Goal: Transaction & Acquisition: Purchase product/service

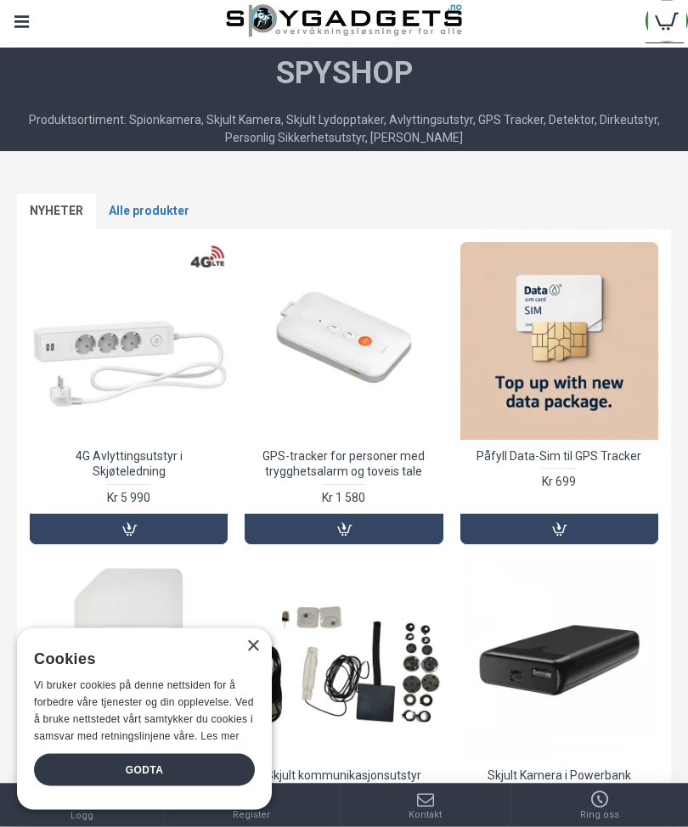
scroll to position [33, 0]
click at [181, 437] on div at bounding box center [129, 341] width 198 height 198
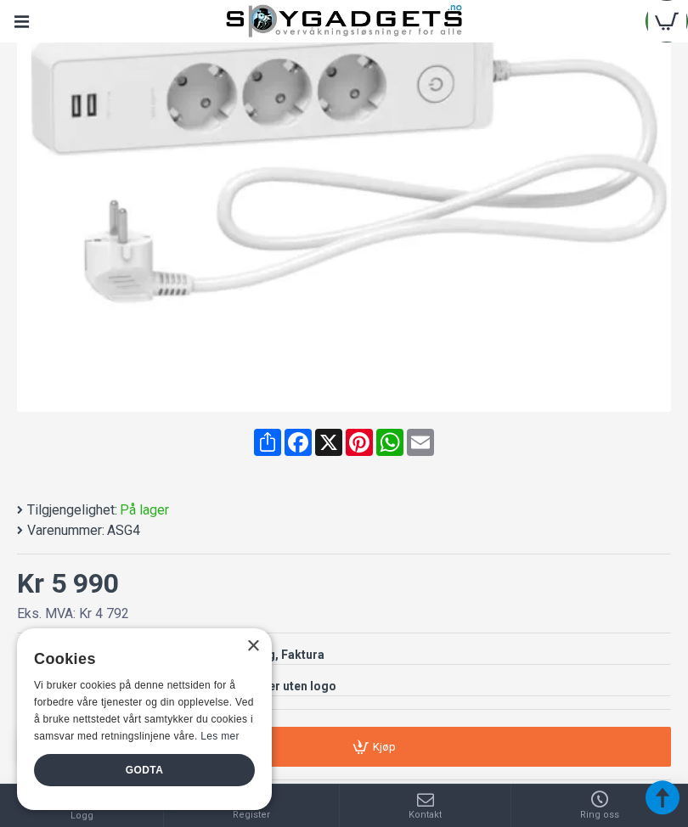
scroll to position [475, 0]
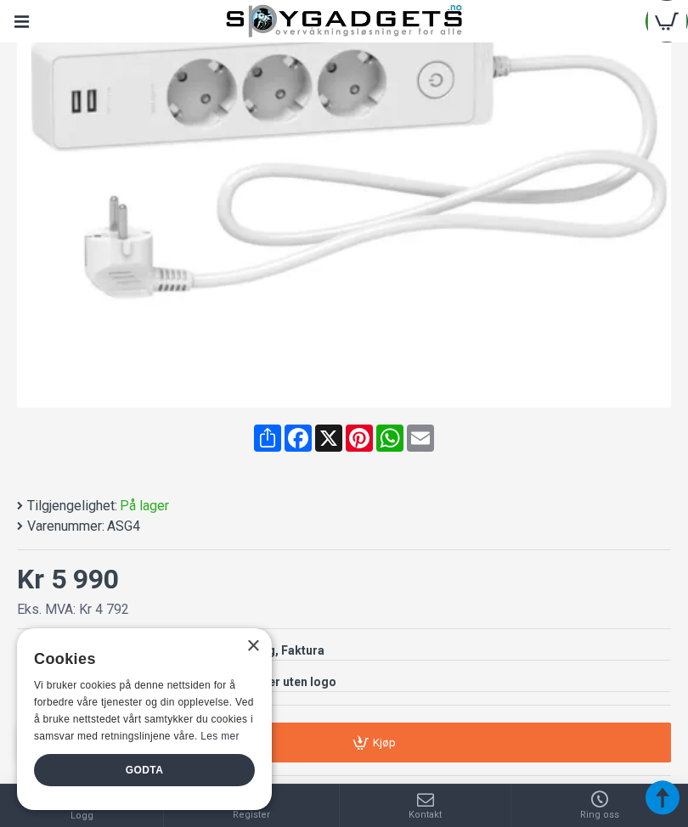
click at [189, 786] on div "Godta" at bounding box center [144, 770] width 221 height 32
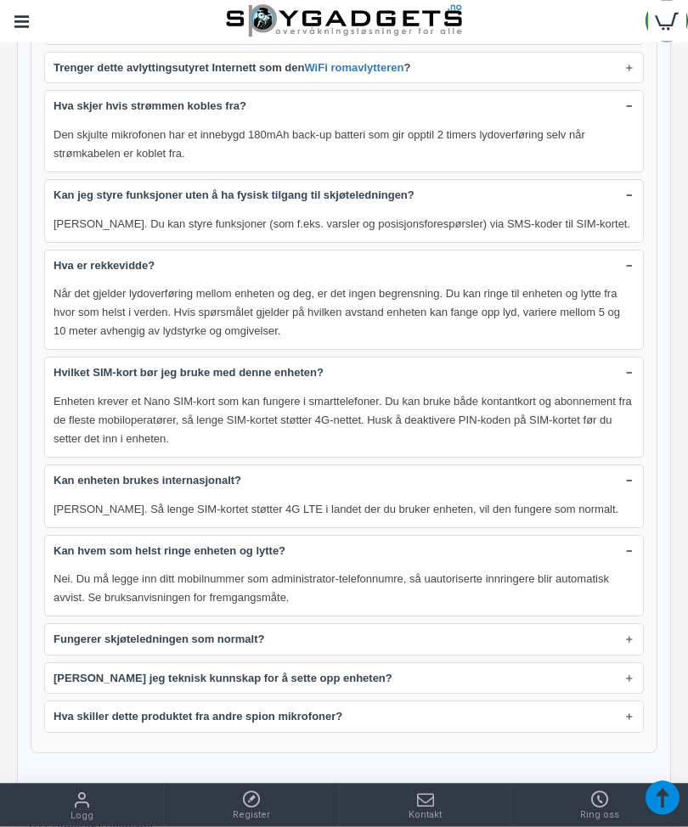
scroll to position [2341, 0]
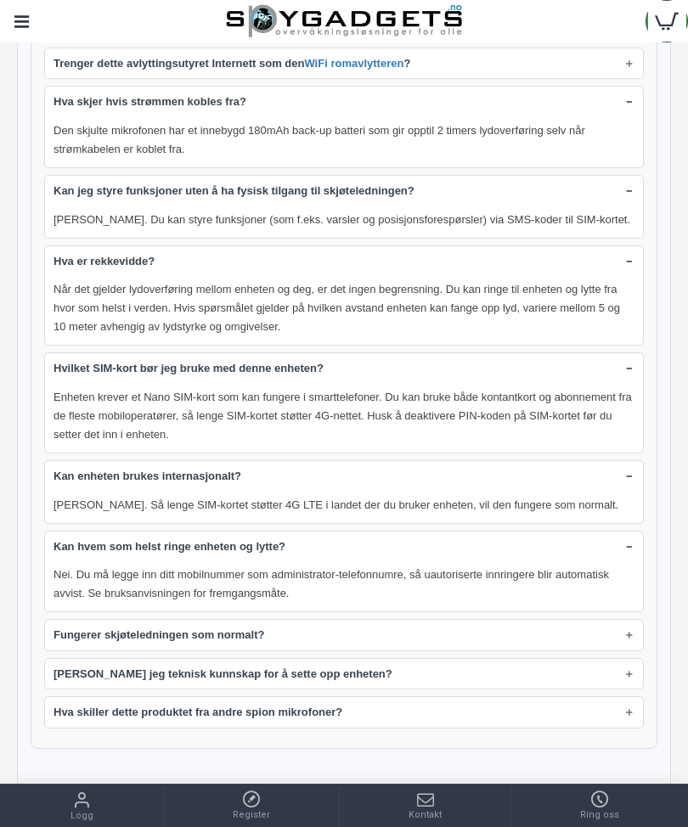
click at [624, 620] on summary "Fungerer skjøteledningen som normalt?" at bounding box center [344, 635] width 598 height 31
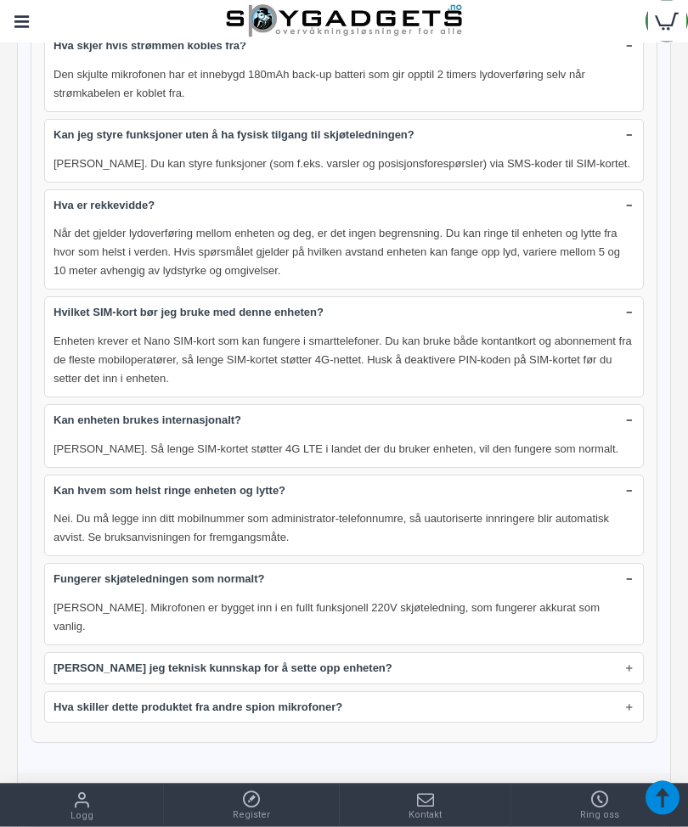
scroll to position [2397, 0]
click at [631, 653] on summary "[PERSON_NAME] jeg teknisk kunnskap for å sette opp enheten?" at bounding box center [344, 668] width 598 height 31
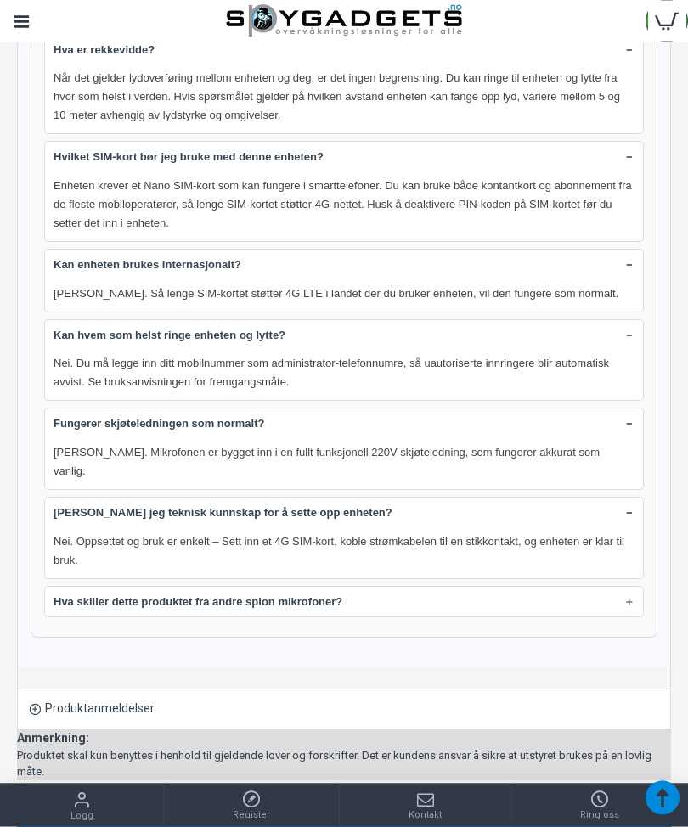
scroll to position [2552, 0]
click at [622, 587] on summary "Hva skiller dette produktet fra andre spion mikrofoner?" at bounding box center [344, 602] width 598 height 31
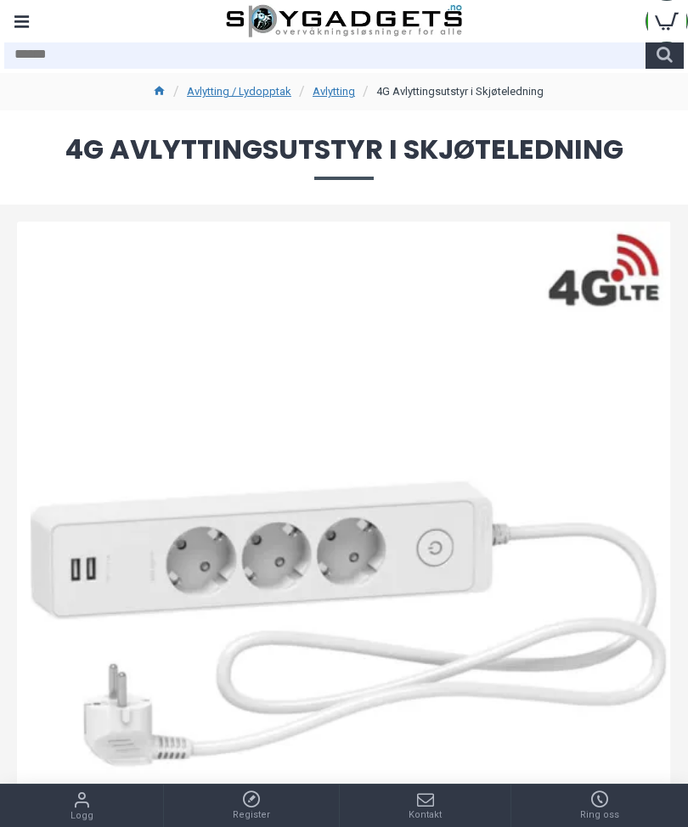
scroll to position [0, 0]
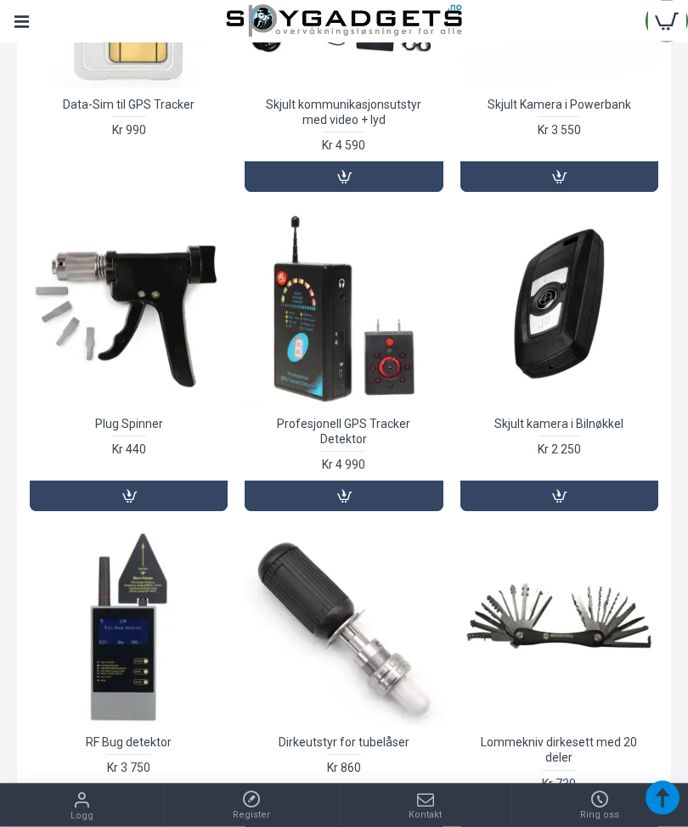
scroll to position [704, 0]
click at [572, 481] on link "Kjøp" at bounding box center [559, 496] width 198 height 31
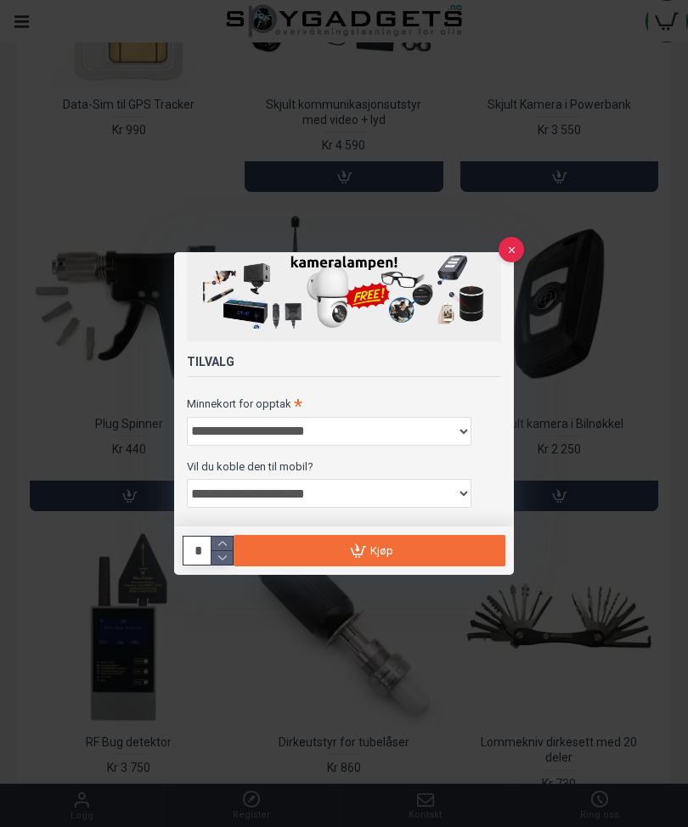
scroll to position [53, 0]
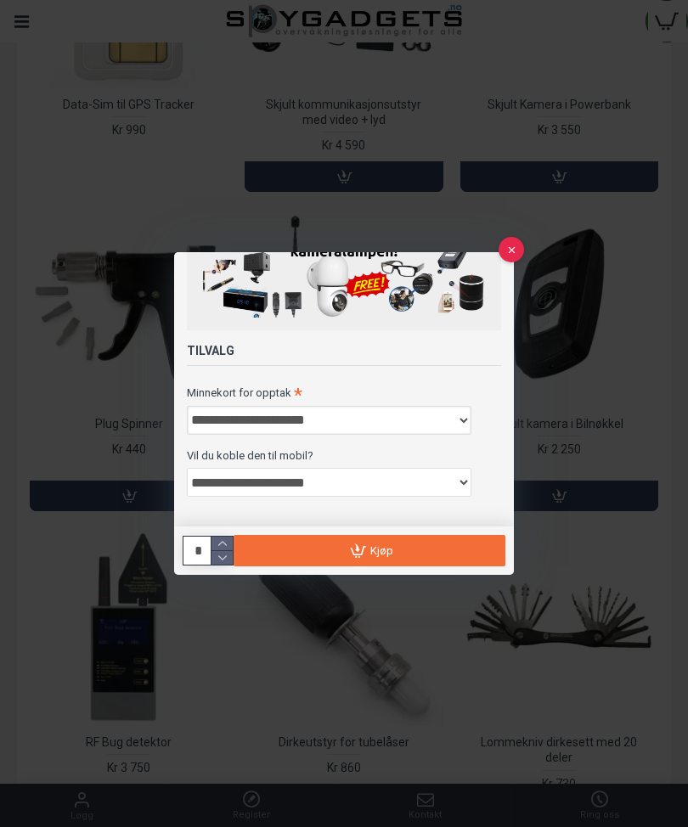
click at [460, 414] on select "**********" at bounding box center [329, 420] width 284 height 29
click at [575, 494] on div at bounding box center [344, 413] width 688 height 827
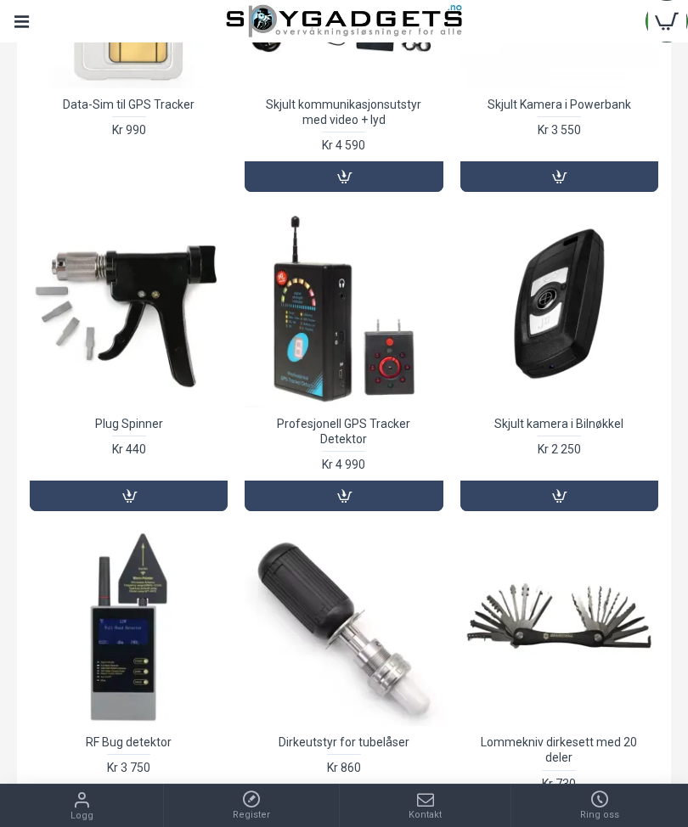
click at [560, 337] on div at bounding box center [559, 308] width 198 height 198
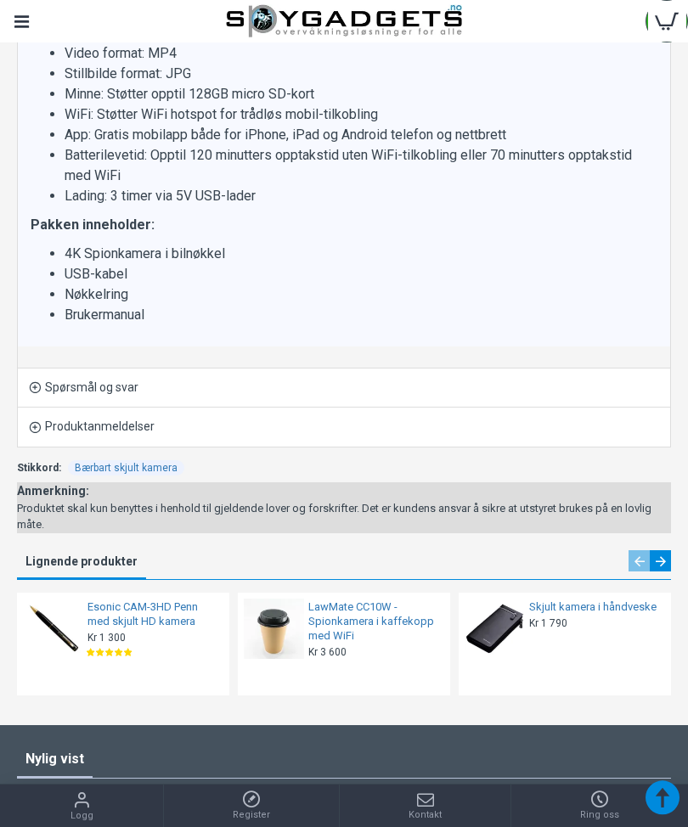
scroll to position [2744, 0]
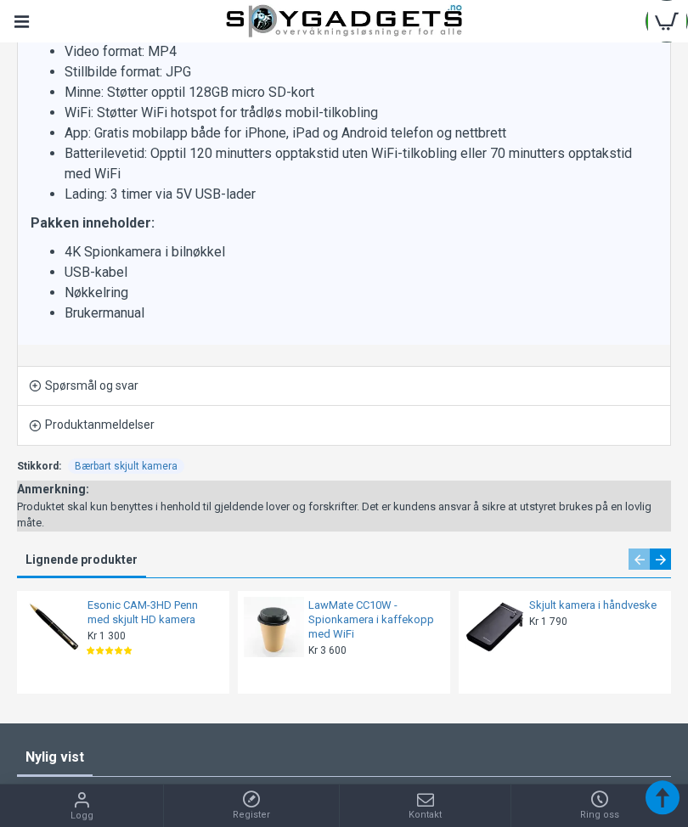
click at [127, 406] on link "Spørsmål og svar" at bounding box center [344, 386] width 652 height 39
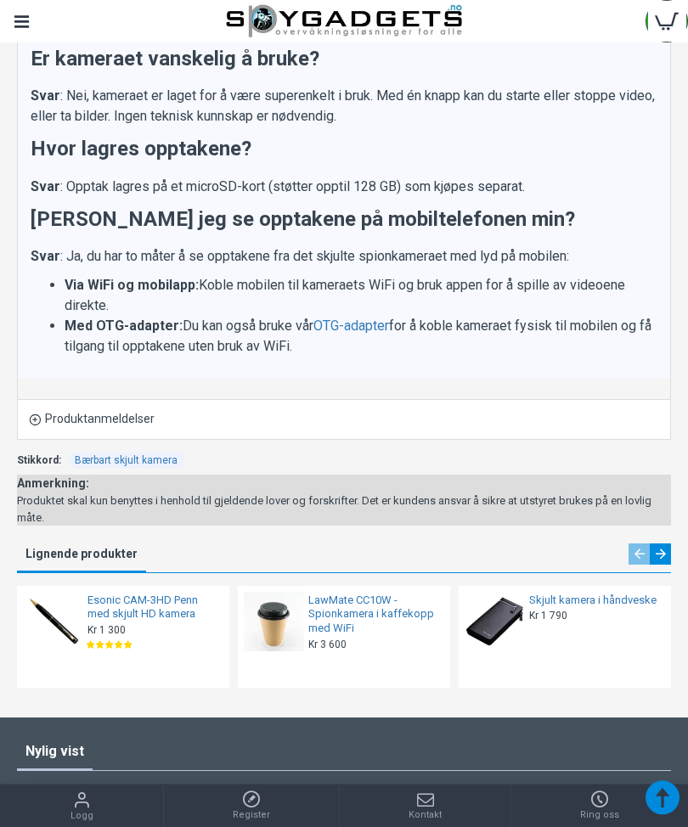
scroll to position [3491, 0]
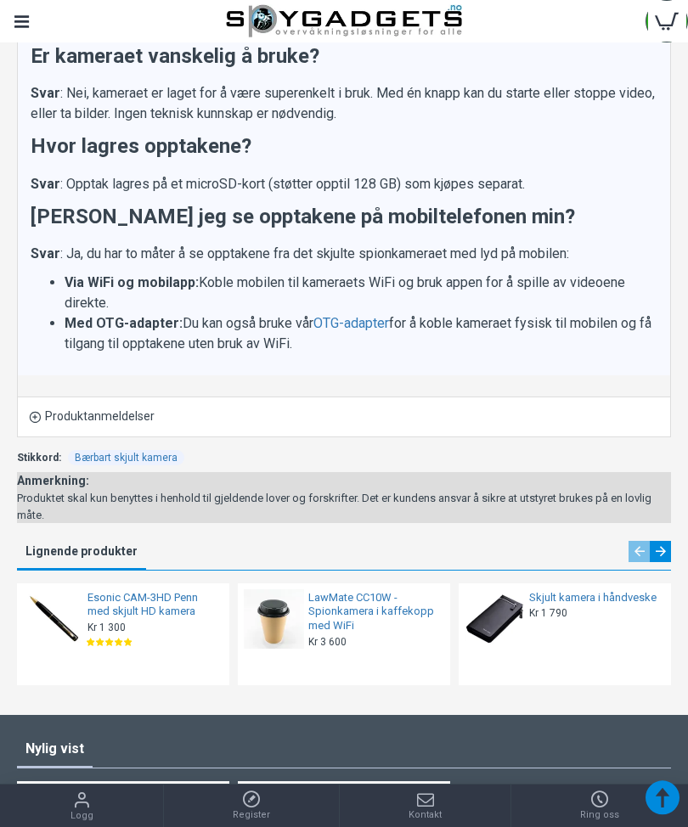
click at [143, 427] on link "Produktanmeldelser" at bounding box center [344, 416] width 652 height 39
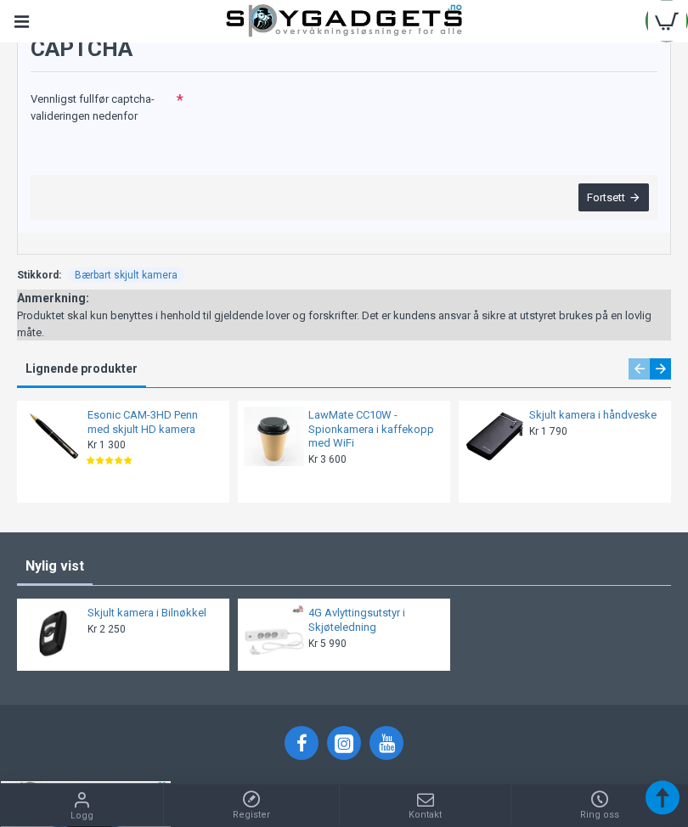
scroll to position [4178, 0]
click at [138, 437] on link "Esonic CAM-3HD Penn med skjult HD kamera" at bounding box center [153, 422] width 132 height 29
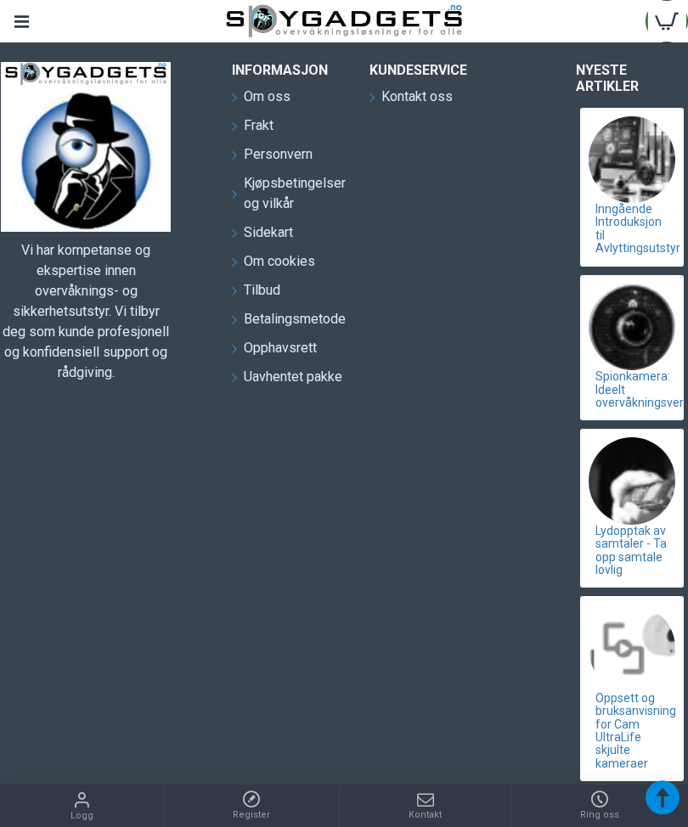
scroll to position [4897, 0]
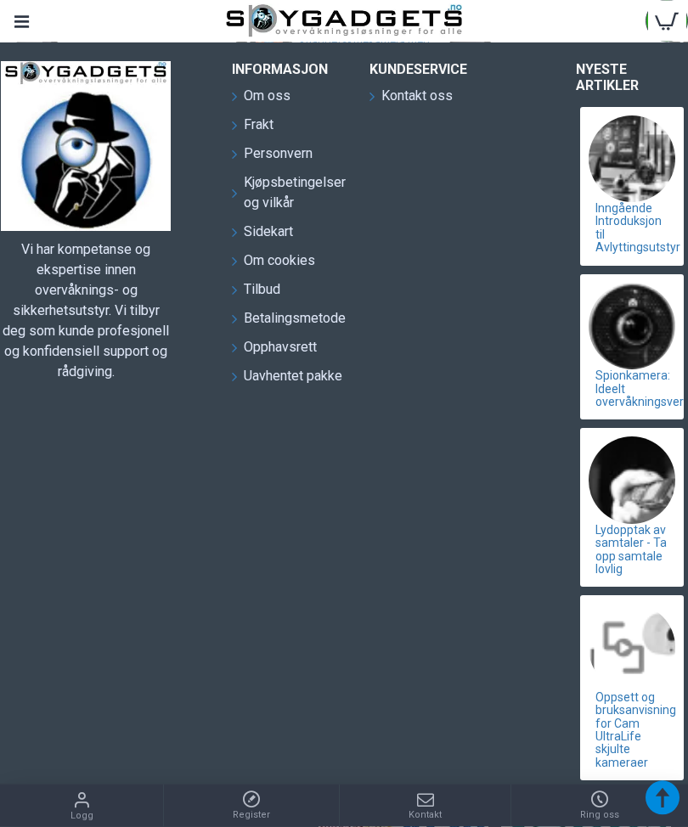
click at [645, 493] on link at bounding box center [631, 480] width 87 height 87
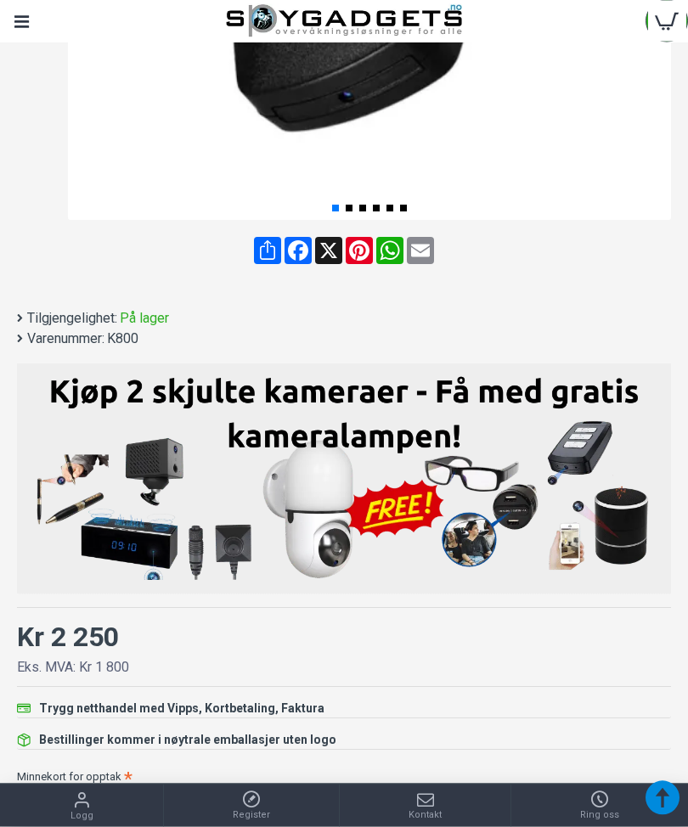
scroll to position [607, 0]
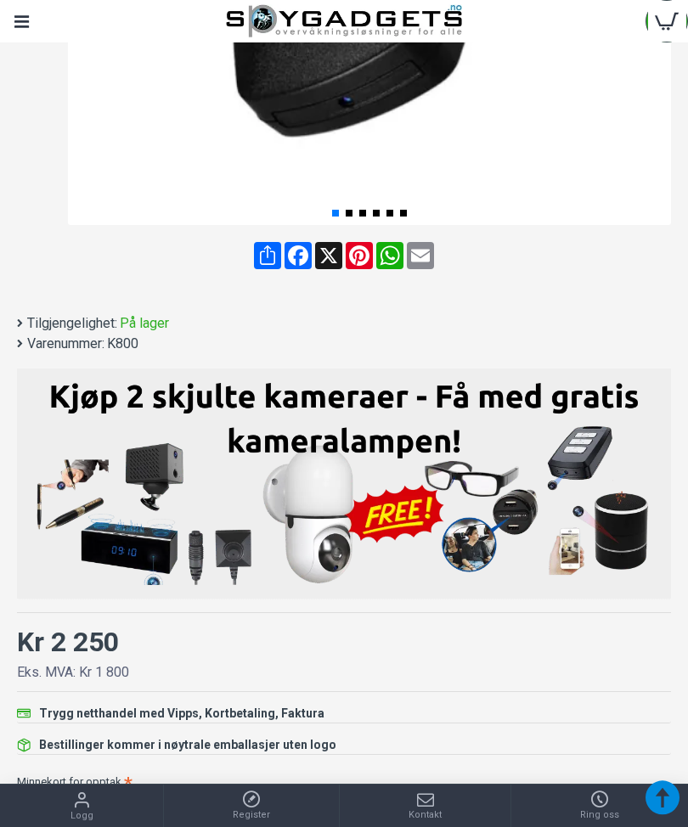
click at [481, 479] on img at bounding box center [344, 481] width 628 height 208
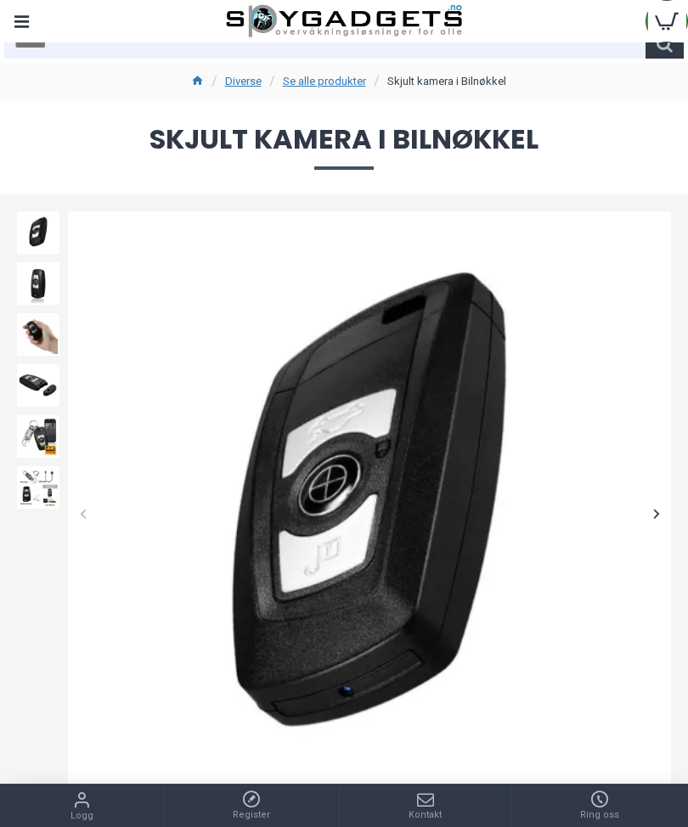
scroll to position [0, 0]
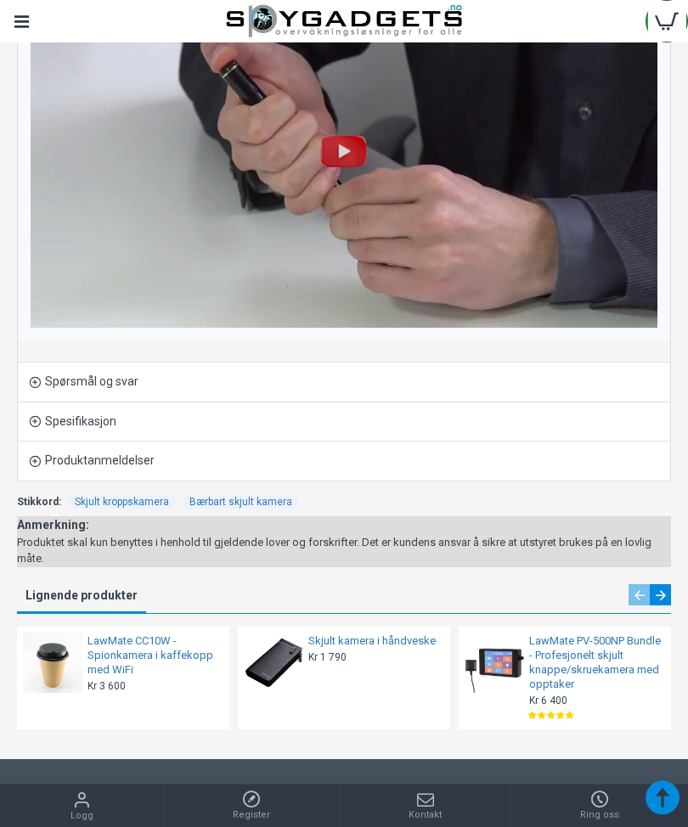
scroll to position [3080, 0]
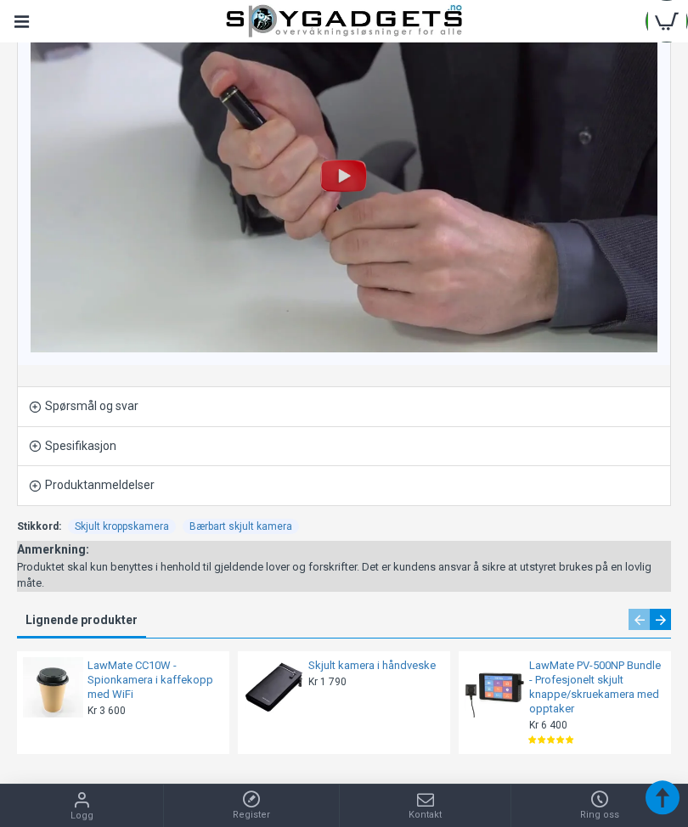
click at [128, 410] on link "Spørsmål og svar" at bounding box center [344, 406] width 652 height 39
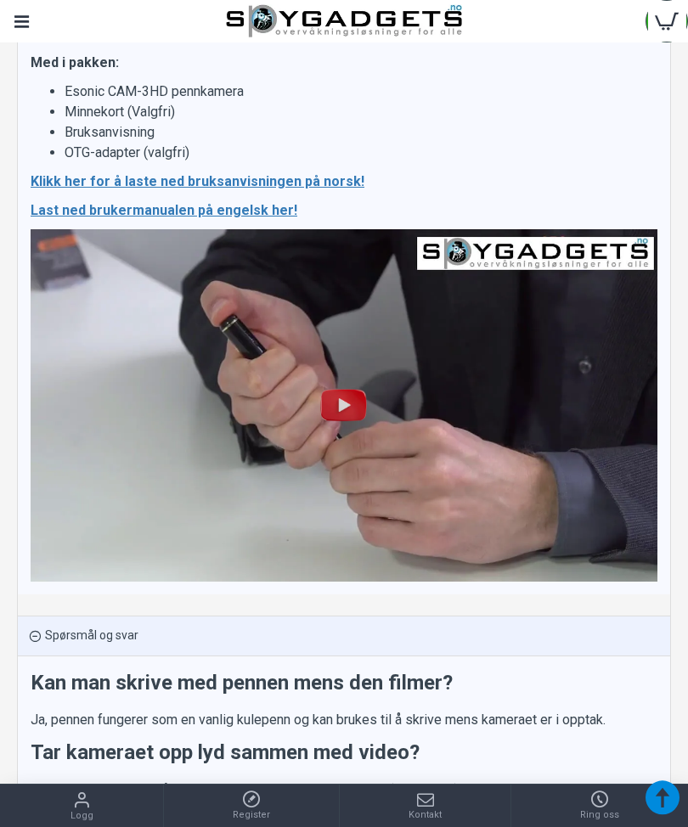
scroll to position [2850, 0]
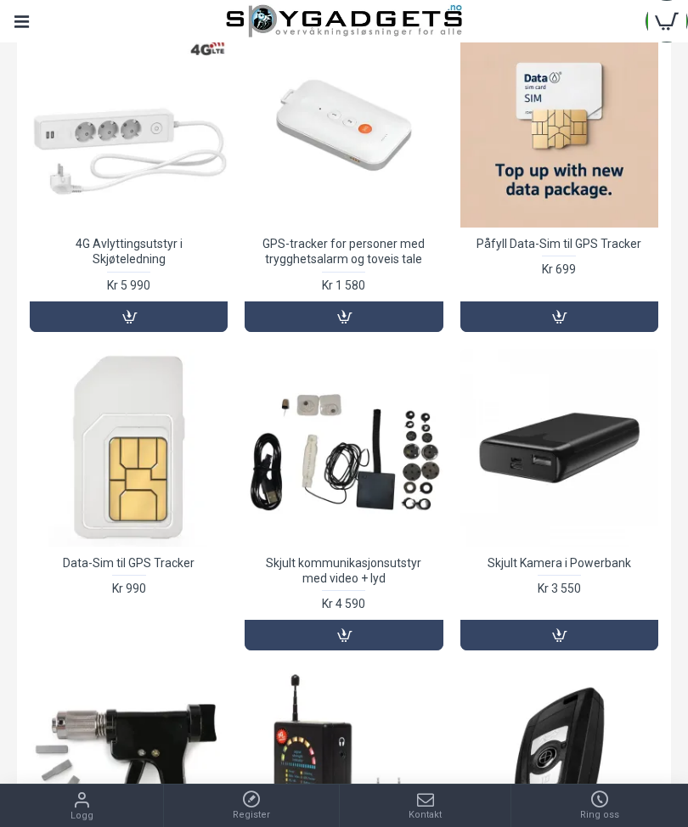
scroll to position [244, 0]
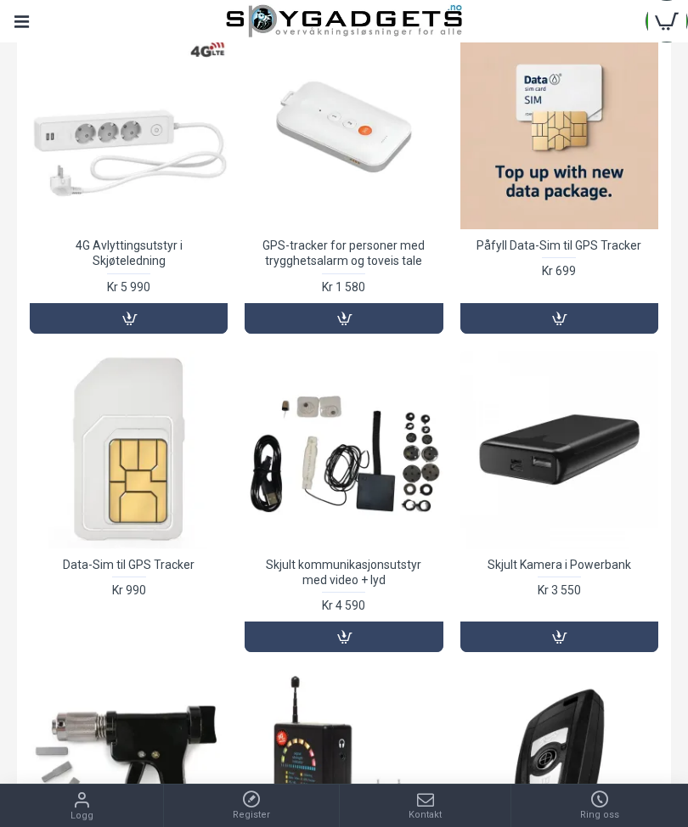
click at [569, 447] on div at bounding box center [559, 450] width 198 height 198
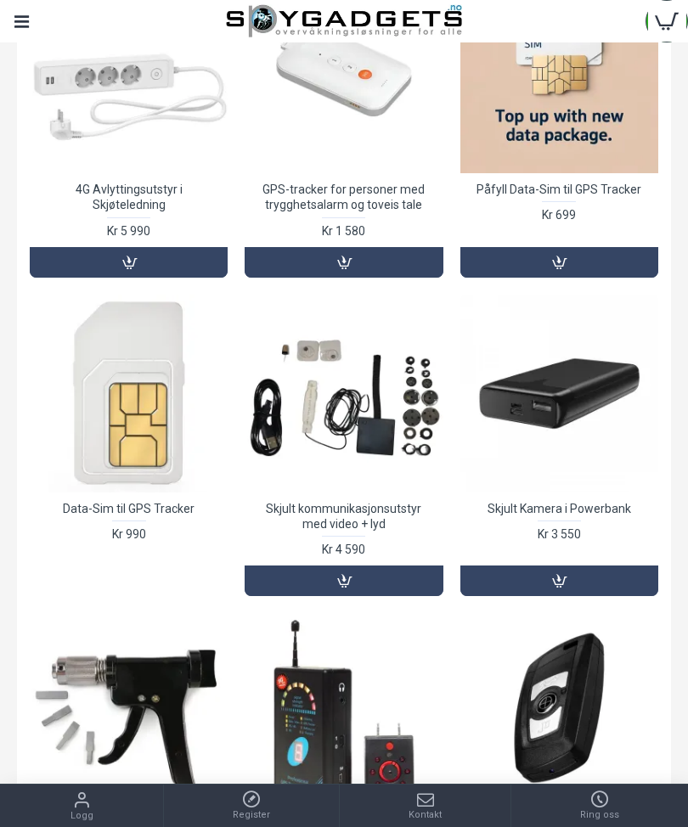
click at [554, 579] on link "Kjøp" at bounding box center [559, 580] width 198 height 31
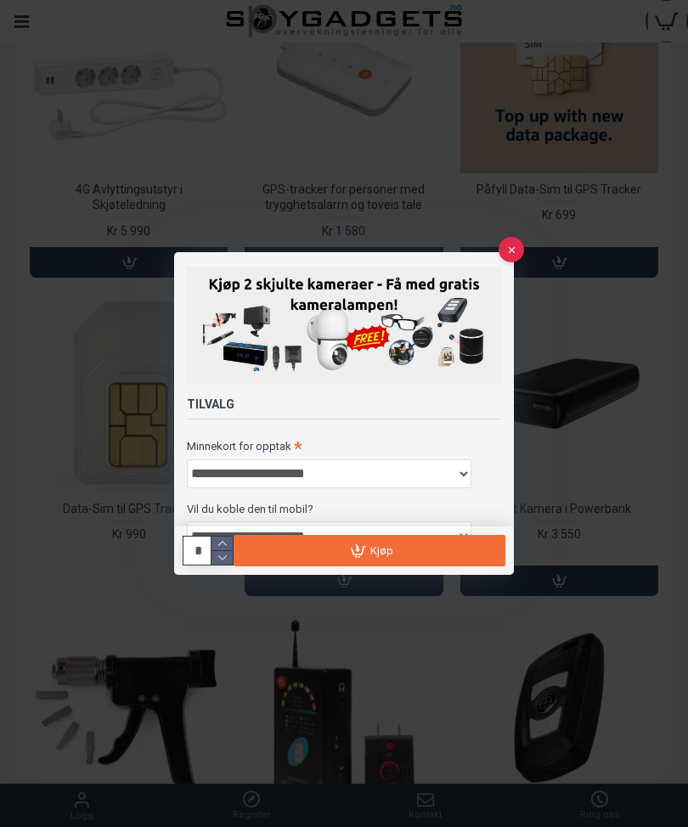
scroll to position [0, 0]
click at [512, 257] on button at bounding box center [510, 249] width 25 height 25
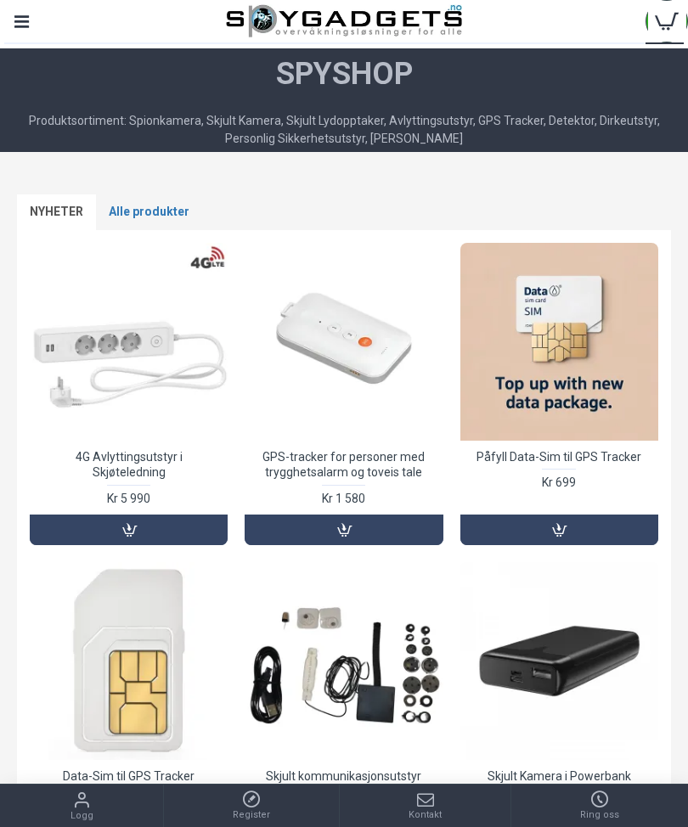
scroll to position [20, 0]
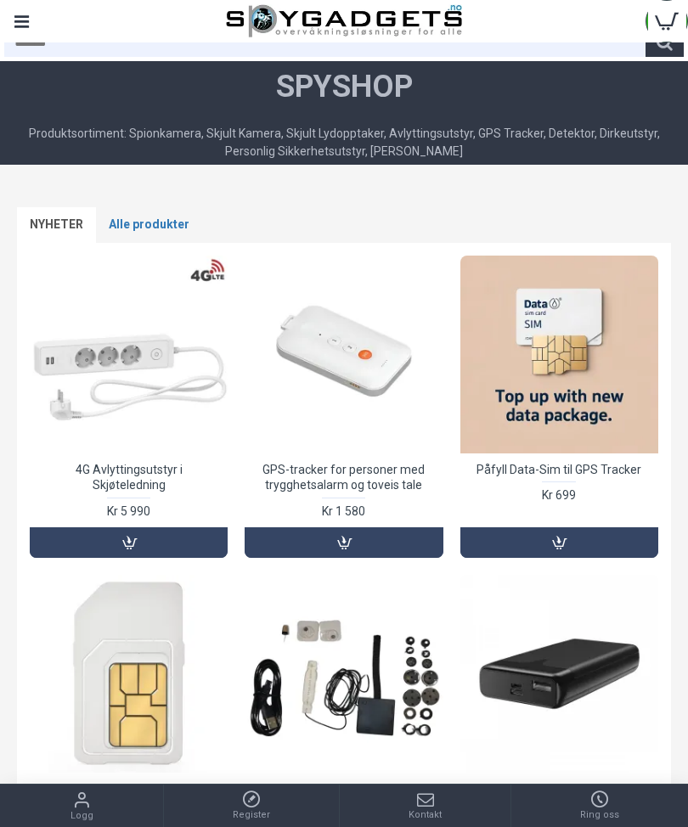
click at [172, 357] on div at bounding box center [129, 355] width 198 height 198
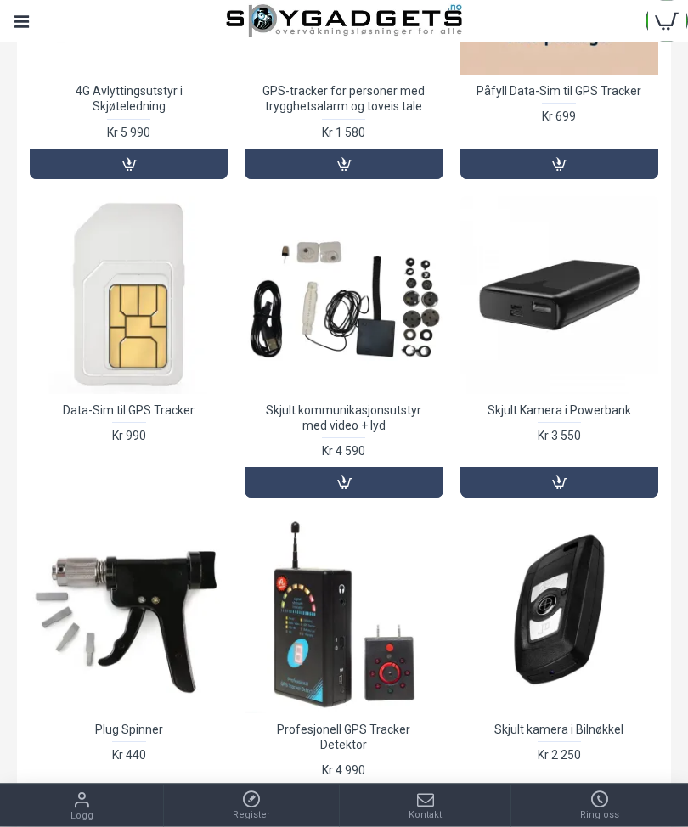
scroll to position [398, 0]
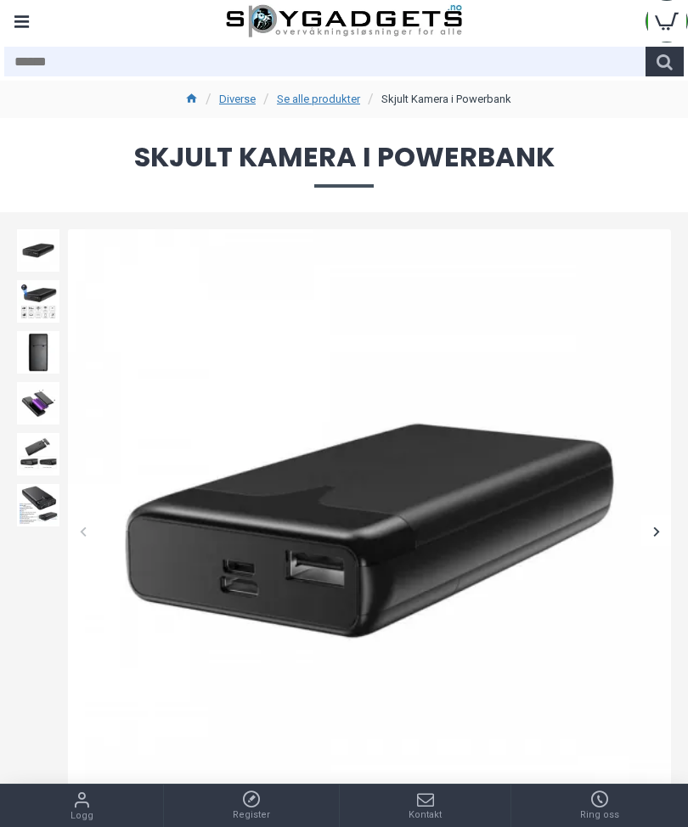
click at [466, 506] on img at bounding box center [369, 530] width 603 height 603
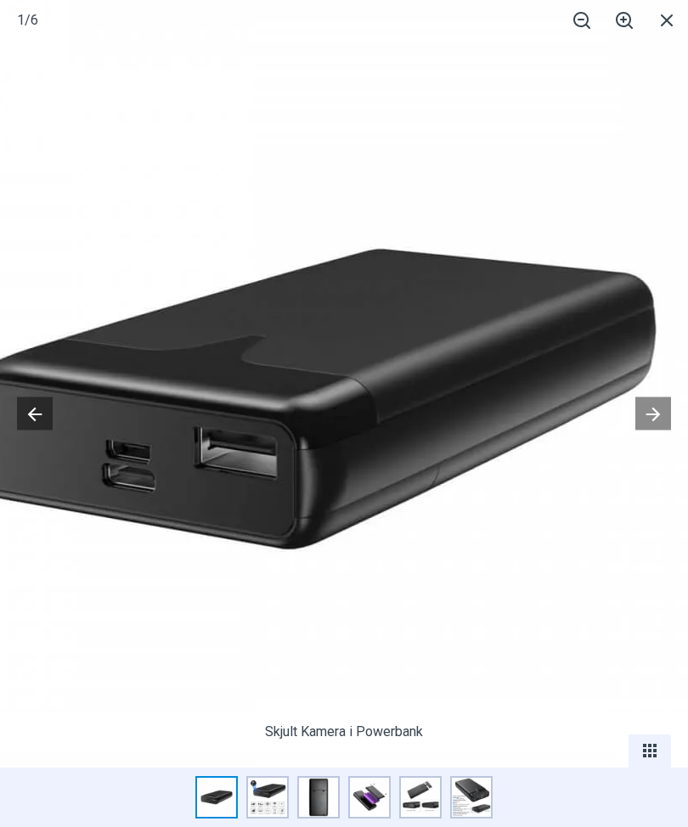
click at [666, 406] on button at bounding box center [653, 413] width 36 height 33
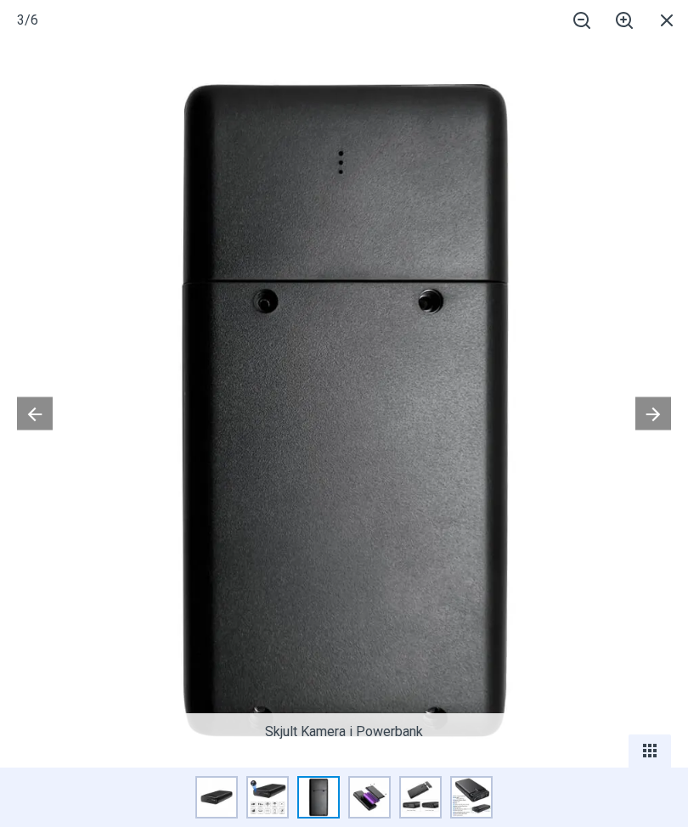
click at [655, 402] on button at bounding box center [653, 413] width 36 height 33
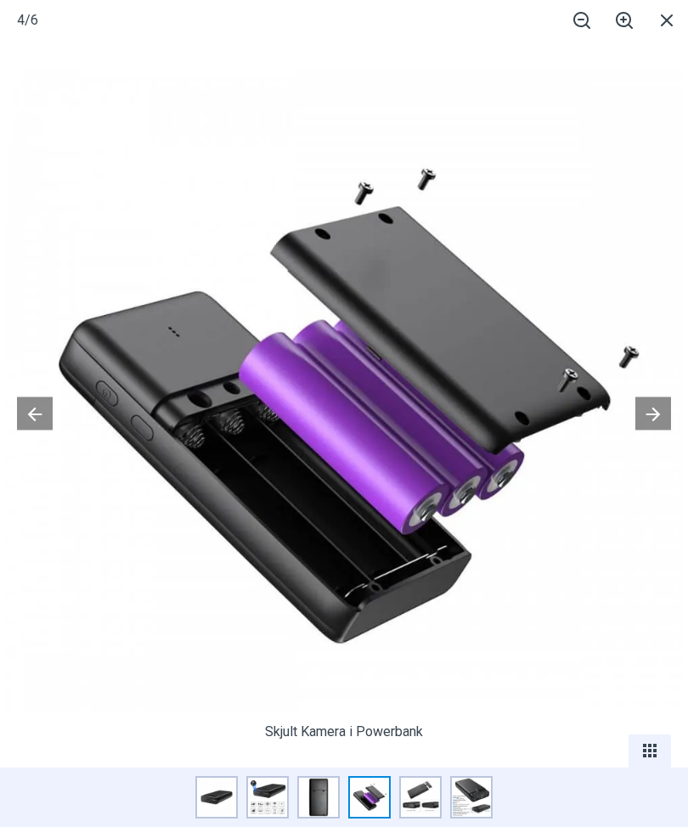
click at [661, 409] on button at bounding box center [653, 413] width 36 height 33
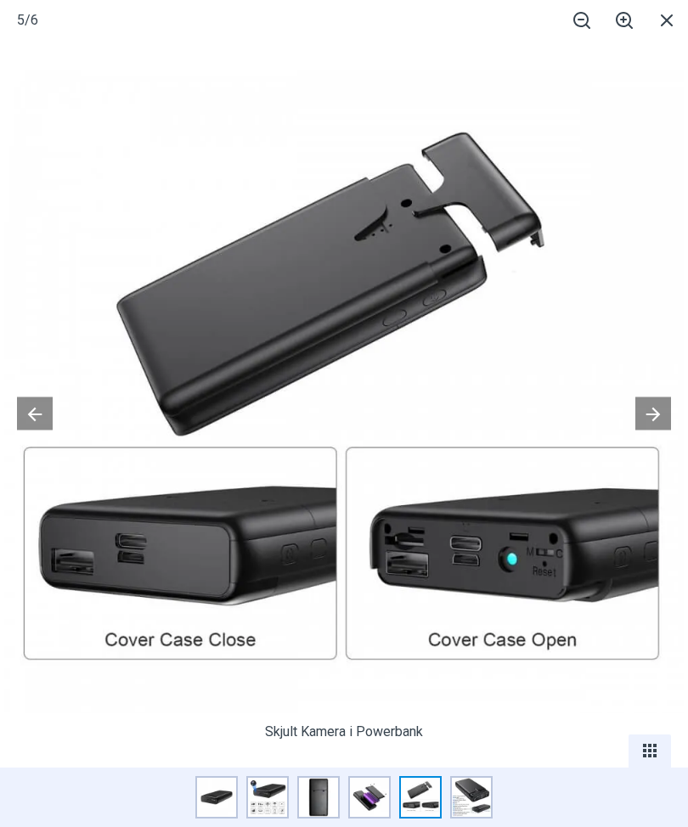
click at [650, 403] on button at bounding box center [653, 413] width 36 height 33
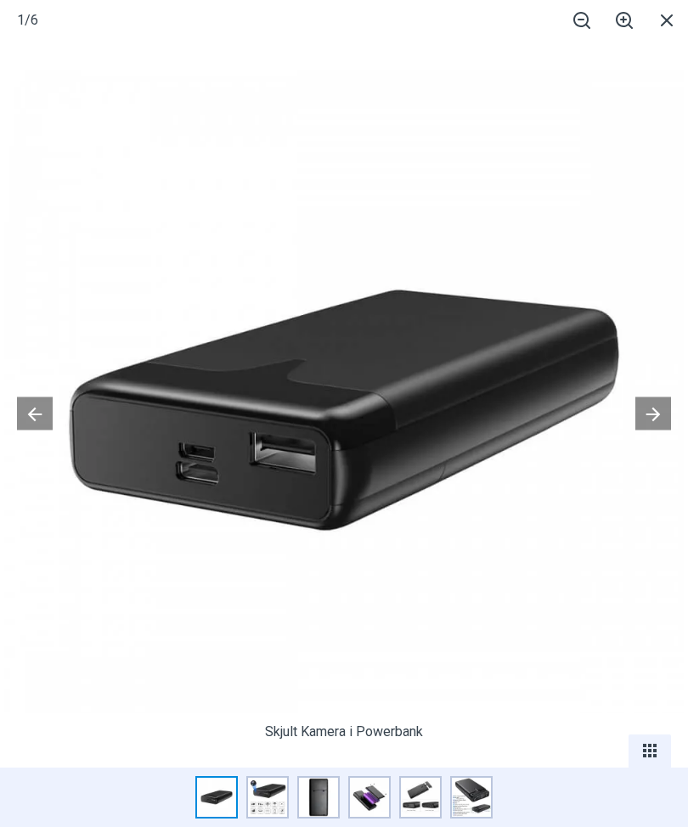
click at [650, 418] on button at bounding box center [653, 413] width 36 height 33
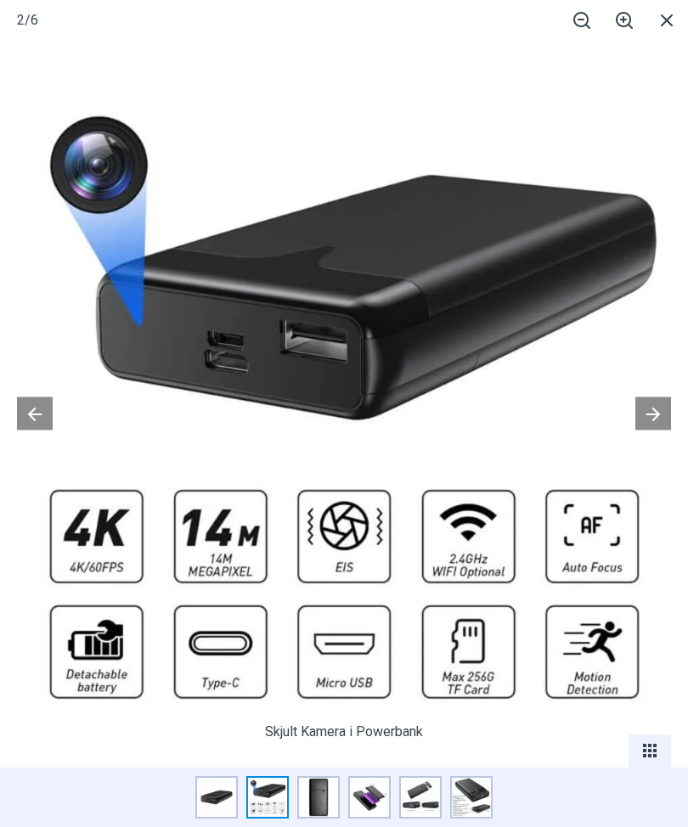
click at [645, 403] on button at bounding box center [653, 413] width 36 height 33
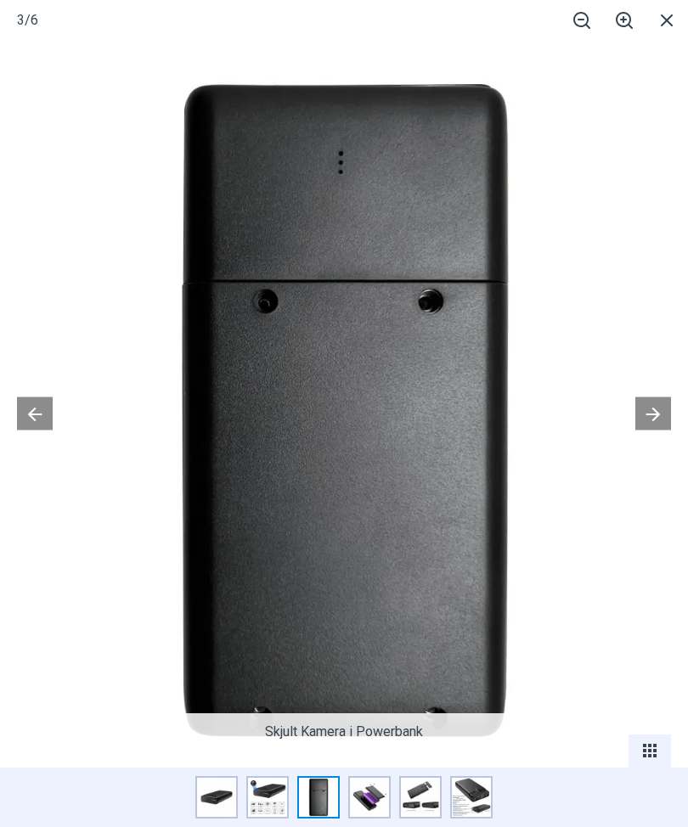
click at [644, 411] on button at bounding box center [653, 413] width 36 height 33
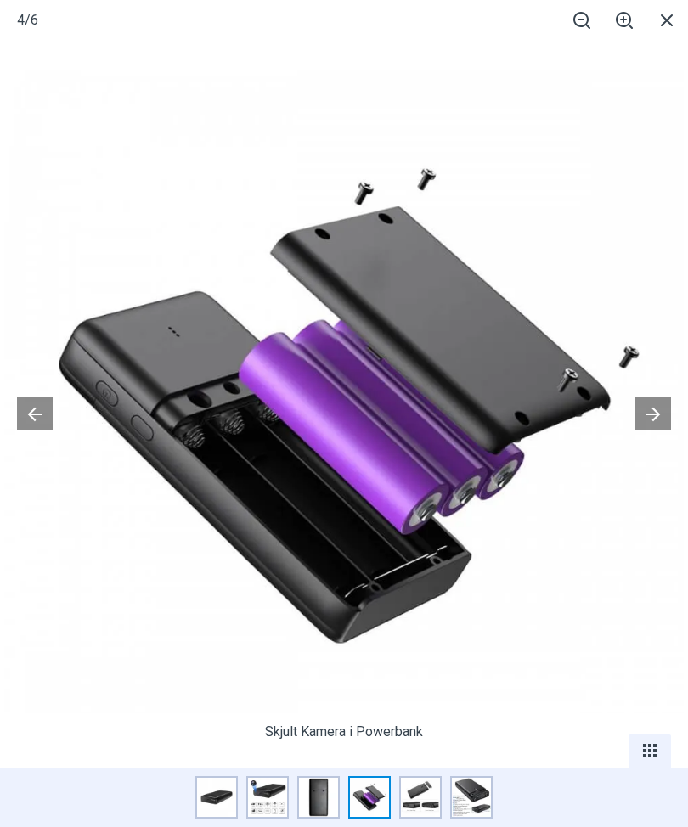
click at [656, 406] on button at bounding box center [653, 413] width 36 height 33
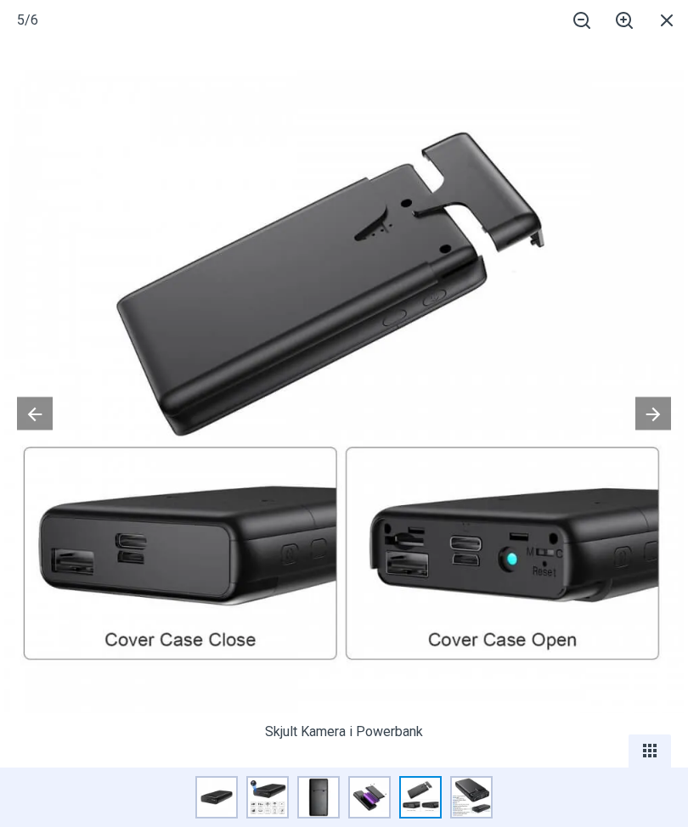
click at [650, 405] on button at bounding box center [653, 413] width 36 height 33
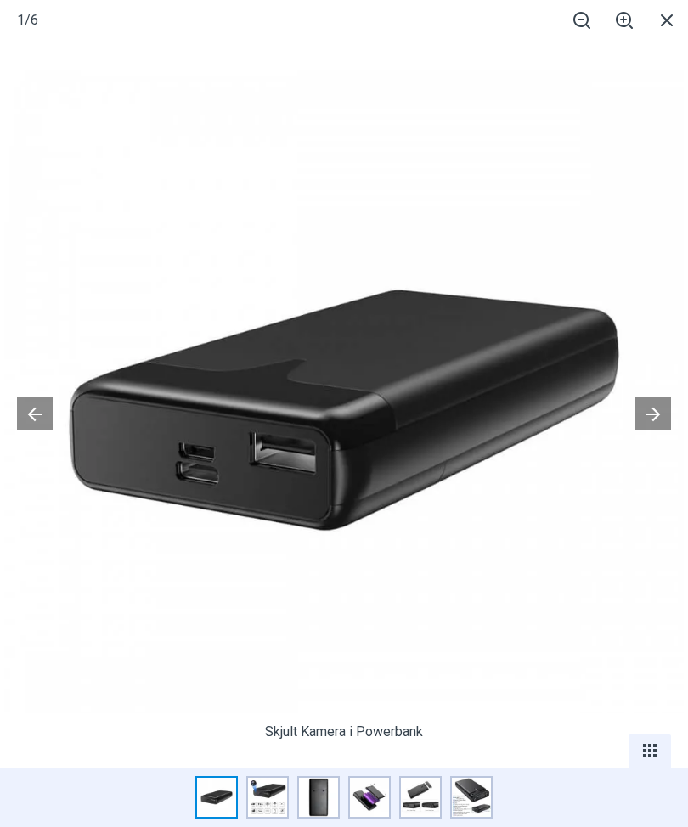
click at [649, 418] on button at bounding box center [653, 413] width 36 height 33
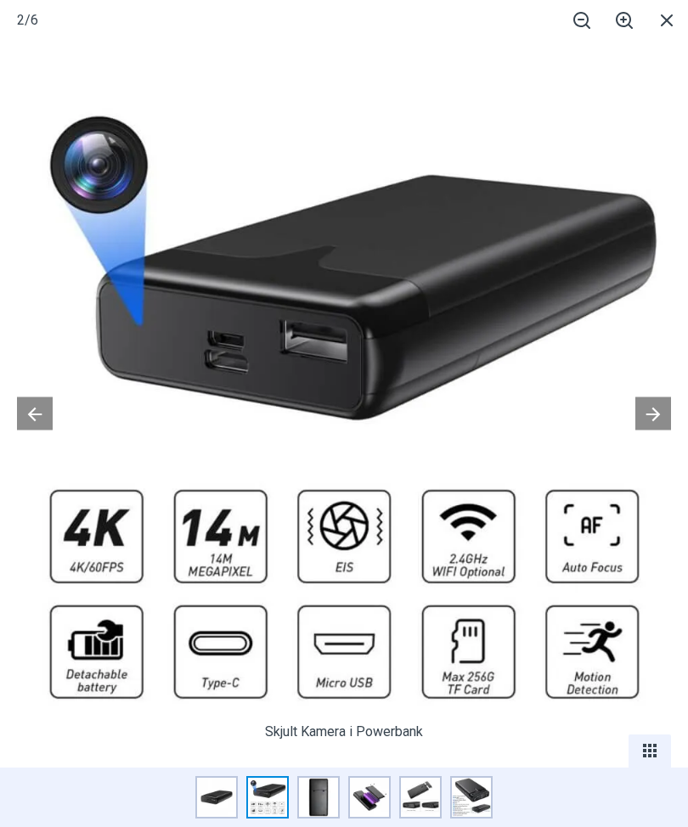
click at [656, 416] on button at bounding box center [653, 413] width 36 height 33
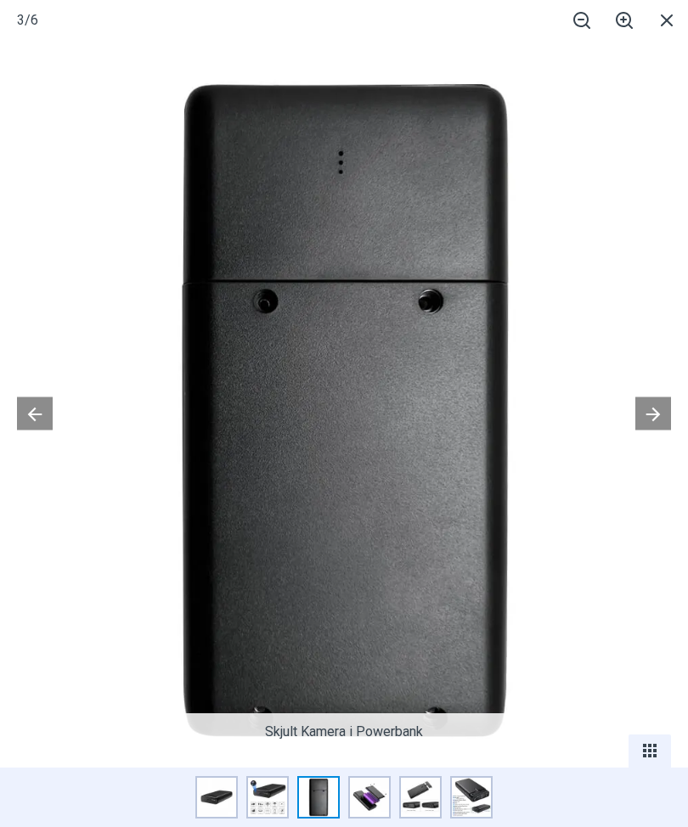
click at [655, 414] on button at bounding box center [653, 413] width 36 height 33
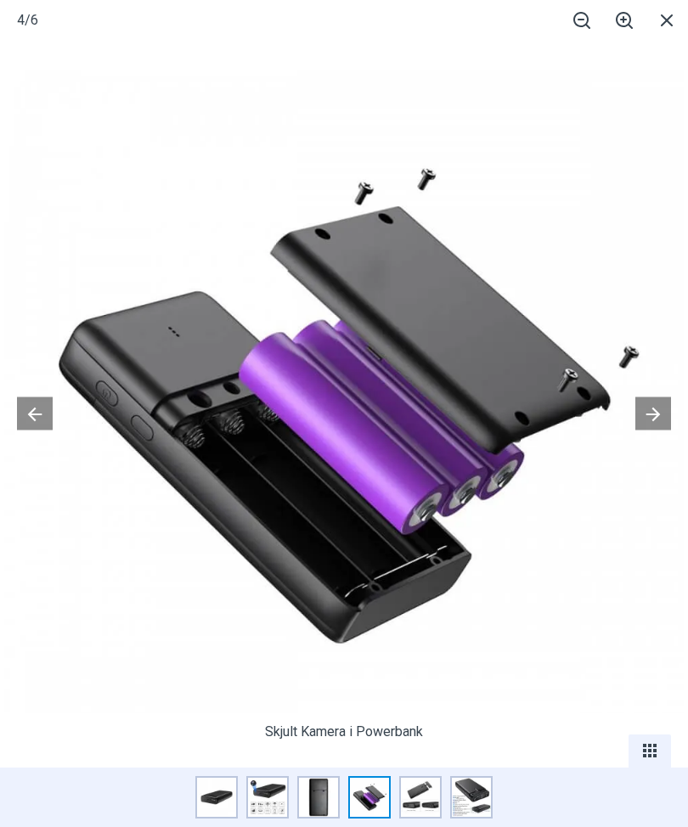
click at [655, 411] on button at bounding box center [653, 413] width 36 height 33
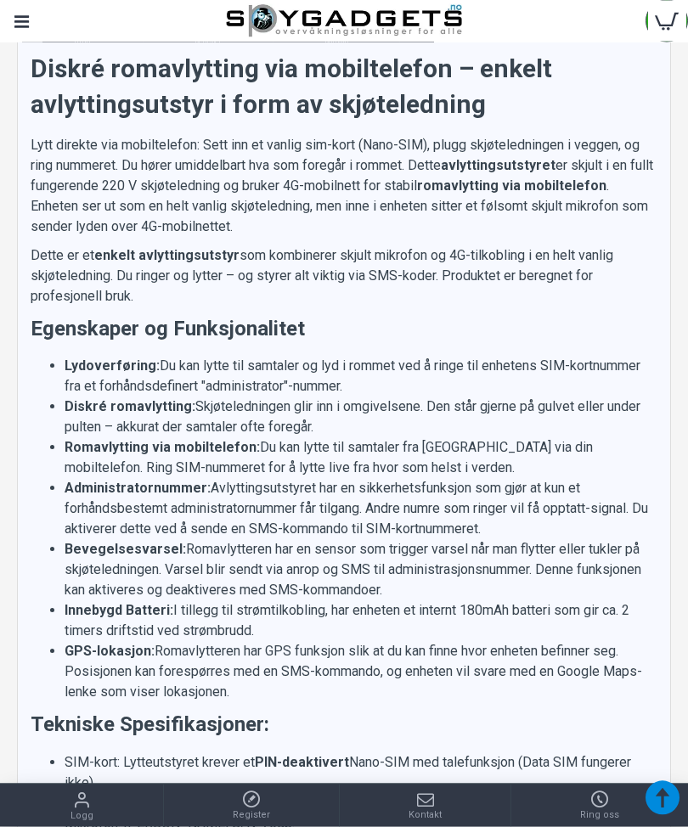
scroll to position [1342, 0]
